Goal: Information Seeking & Learning: Learn about a topic

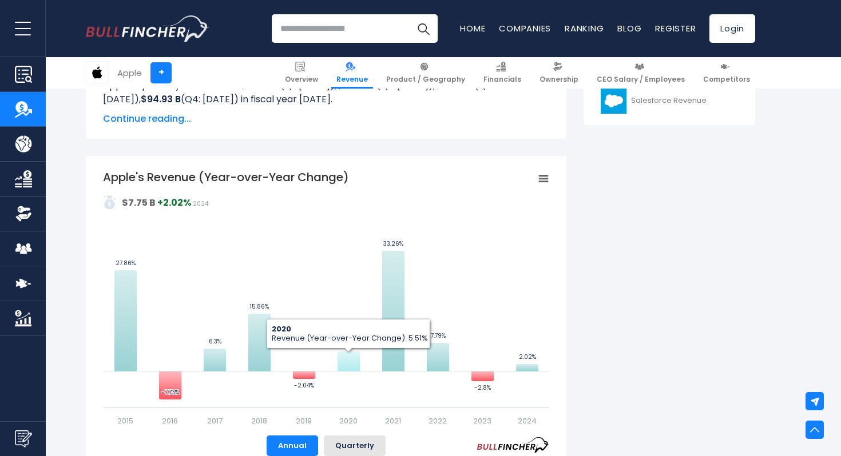
scroll to position [236, 0]
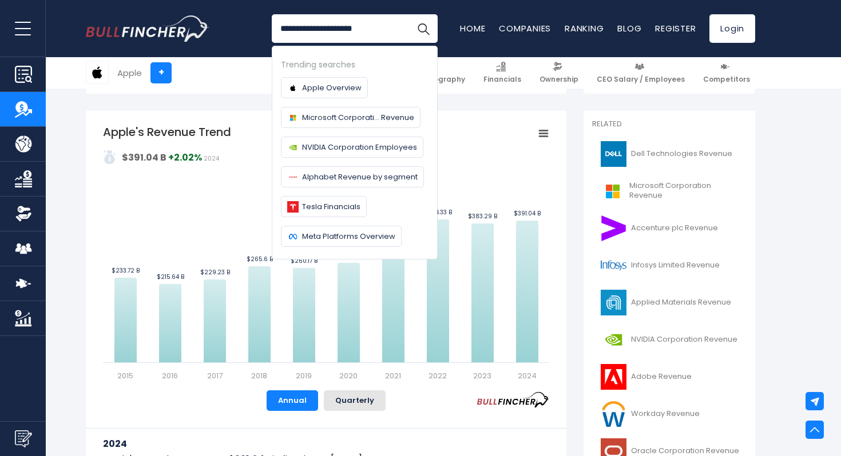
type input "**********"
click at [409, 14] on button "Search" at bounding box center [423, 28] width 29 height 29
